Goal: Find contact information: Find contact information

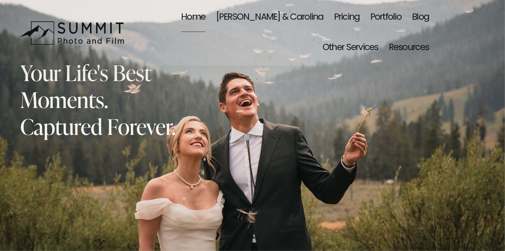
click at [370, 17] on link "Portfolio" at bounding box center [385, 18] width 31 height 30
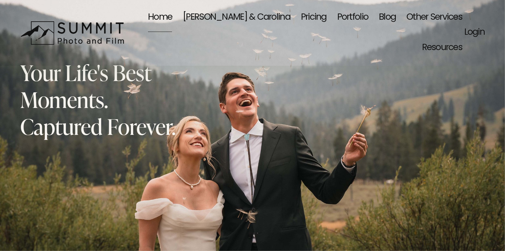
click at [0, 0] on span "Event Photography" at bounding box center [0, 0] width 0 height 0
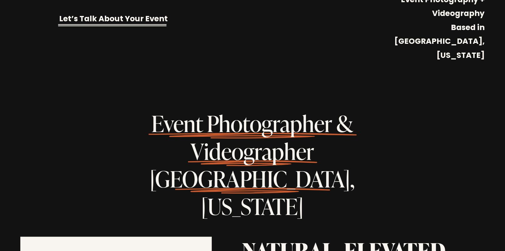
scroll to position [362, 0]
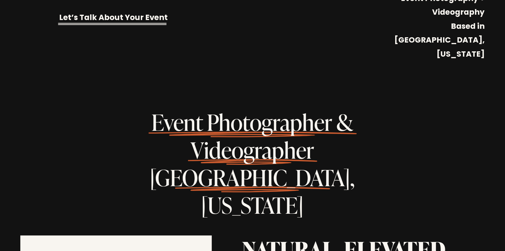
click at [418, 0] on strong "Event Photography + Videography Based in [GEOGRAPHIC_DATA], [US_STATE]" at bounding box center [440, 26] width 92 height 69
click at [75, 12] on strong "Let’s Talk About Your Event" at bounding box center [113, 18] width 108 height 13
